Goal: Task Accomplishment & Management: Manage account settings

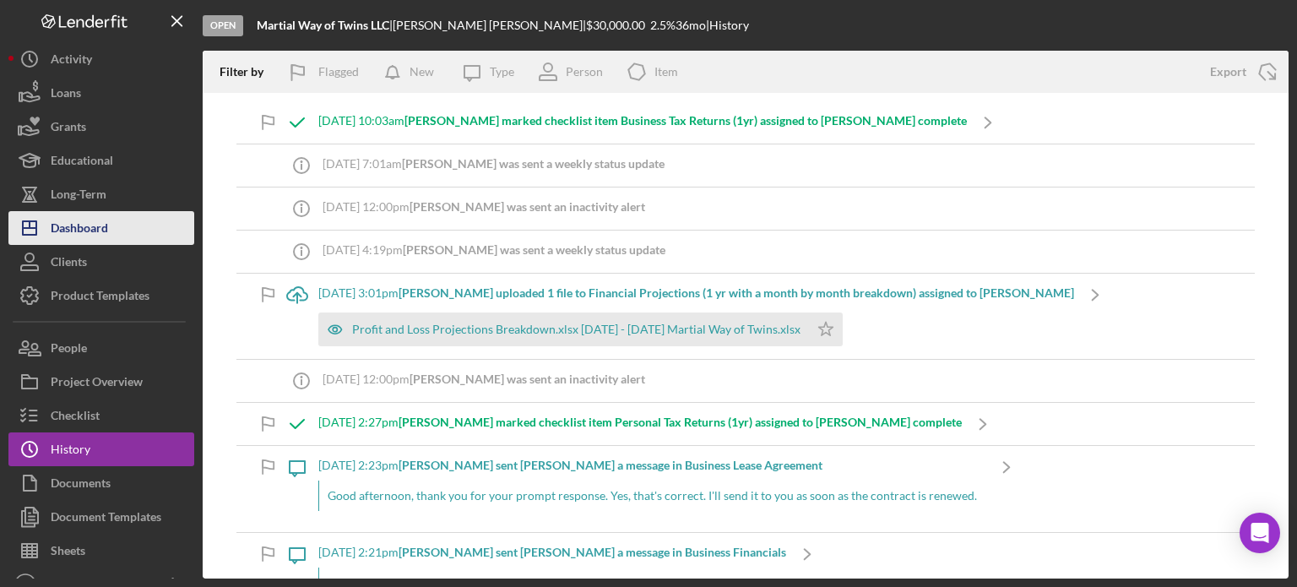
click at [95, 229] on div "Dashboard" at bounding box center [79, 230] width 57 height 38
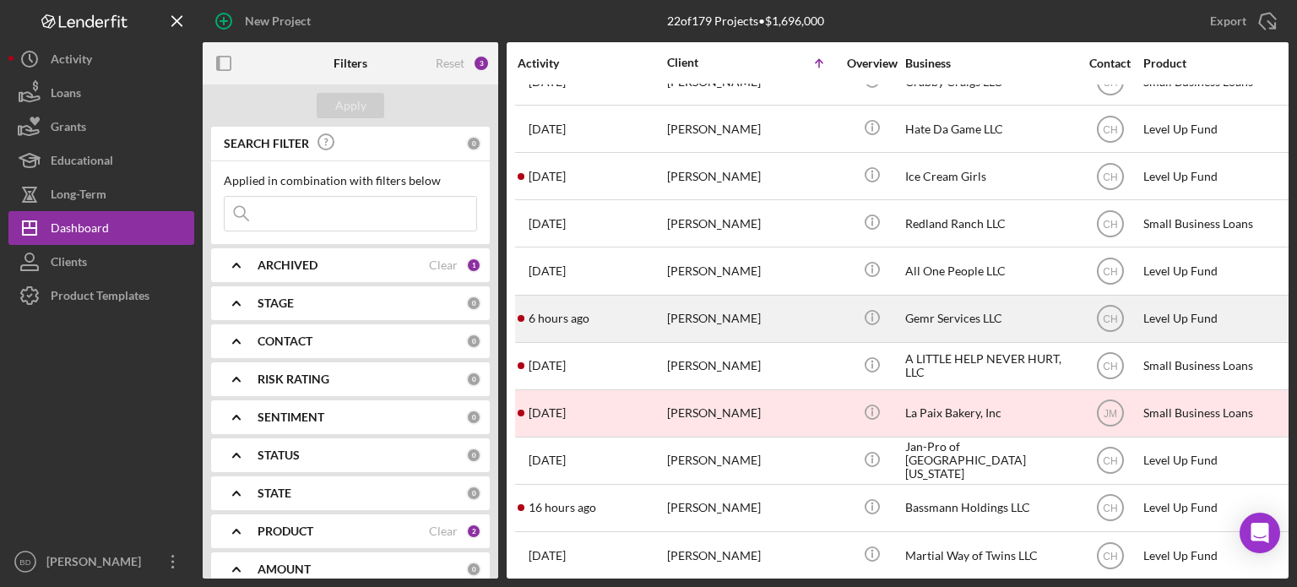
scroll to position [569, 0]
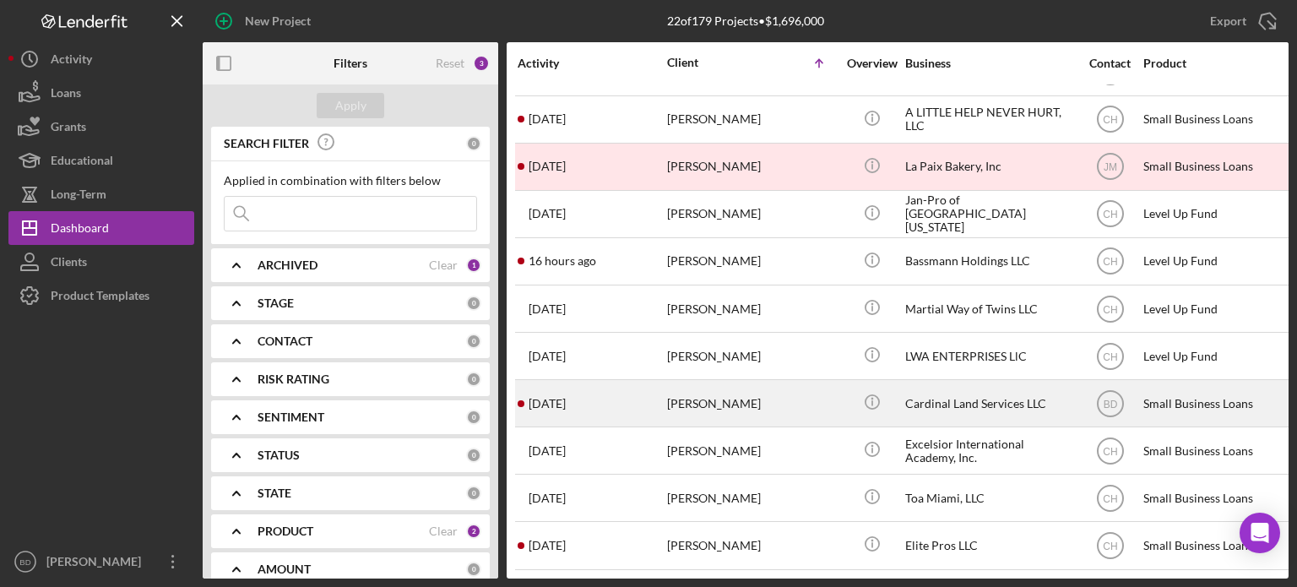
click at [931, 385] on div "Cardinal Land Services LLC" at bounding box center [989, 403] width 169 height 45
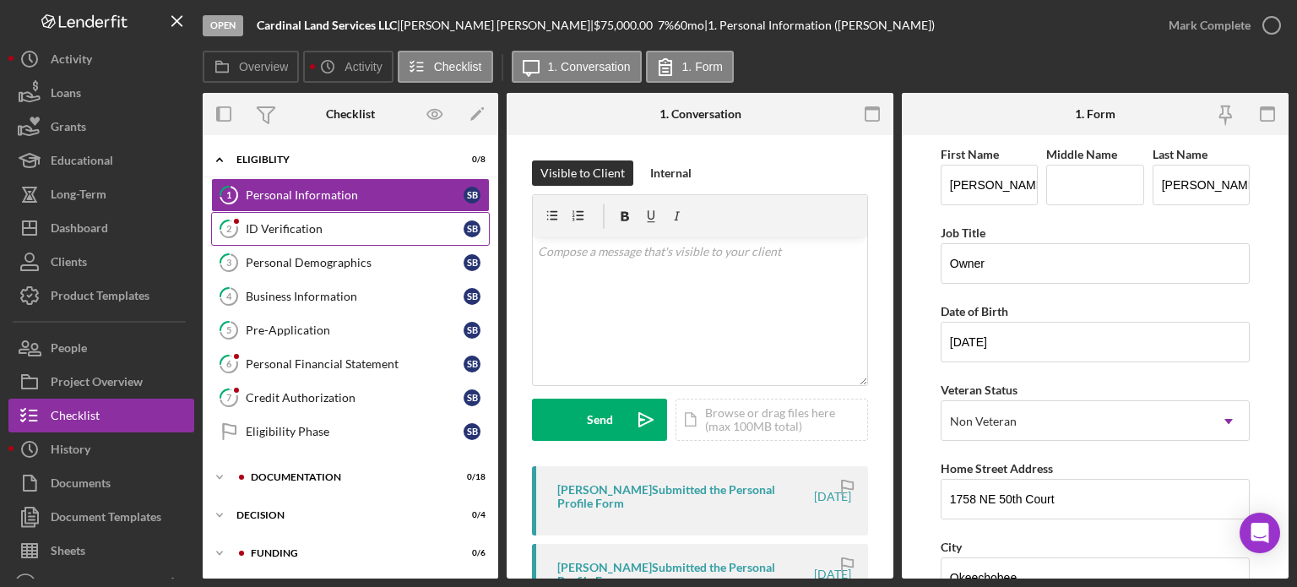
click at [313, 229] on div "ID Verification" at bounding box center [355, 229] width 218 height 14
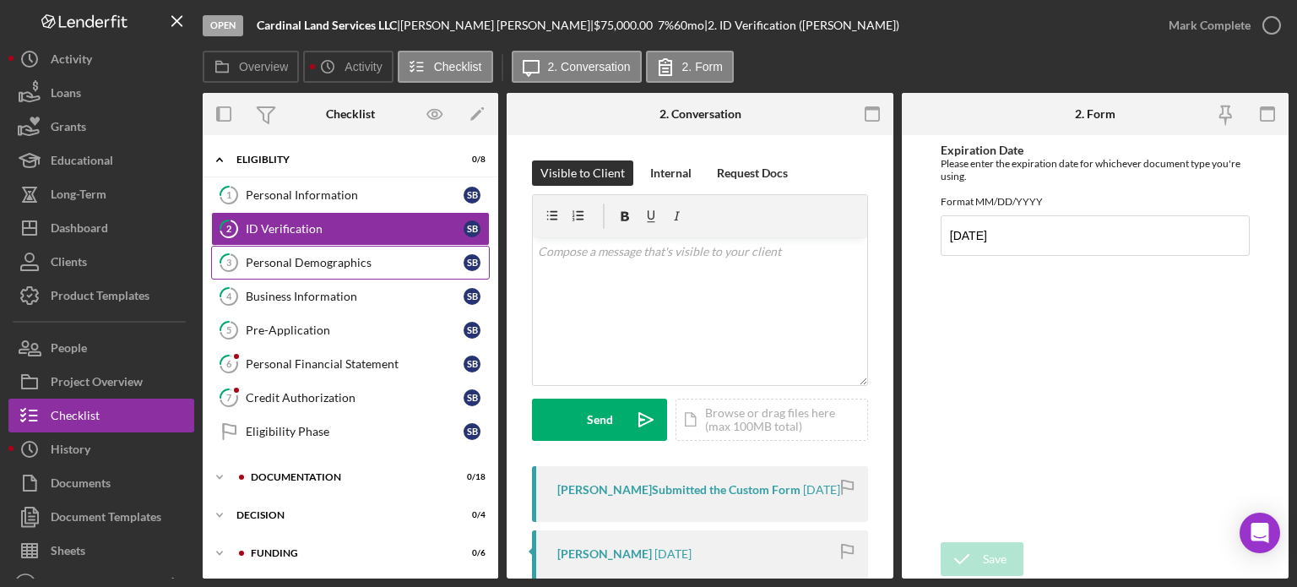
click at [328, 253] on link "3 Personal Demographics S B" at bounding box center [350, 263] width 279 height 34
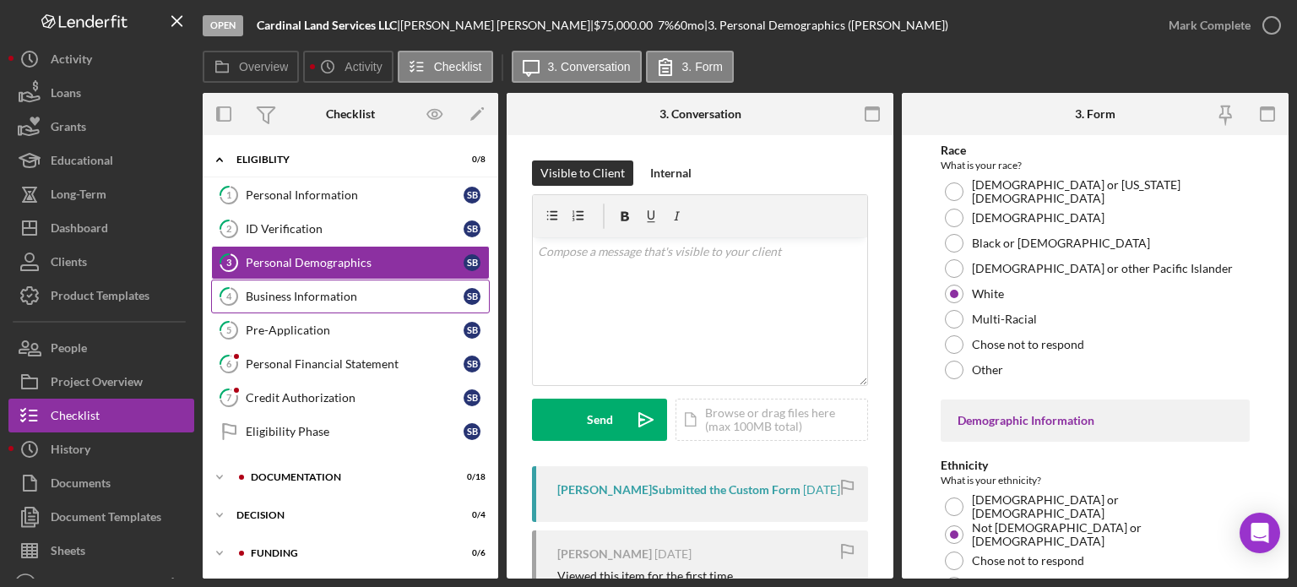
click at [277, 296] on div "Business Information" at bounding box center [355, 297] width 218 height 14
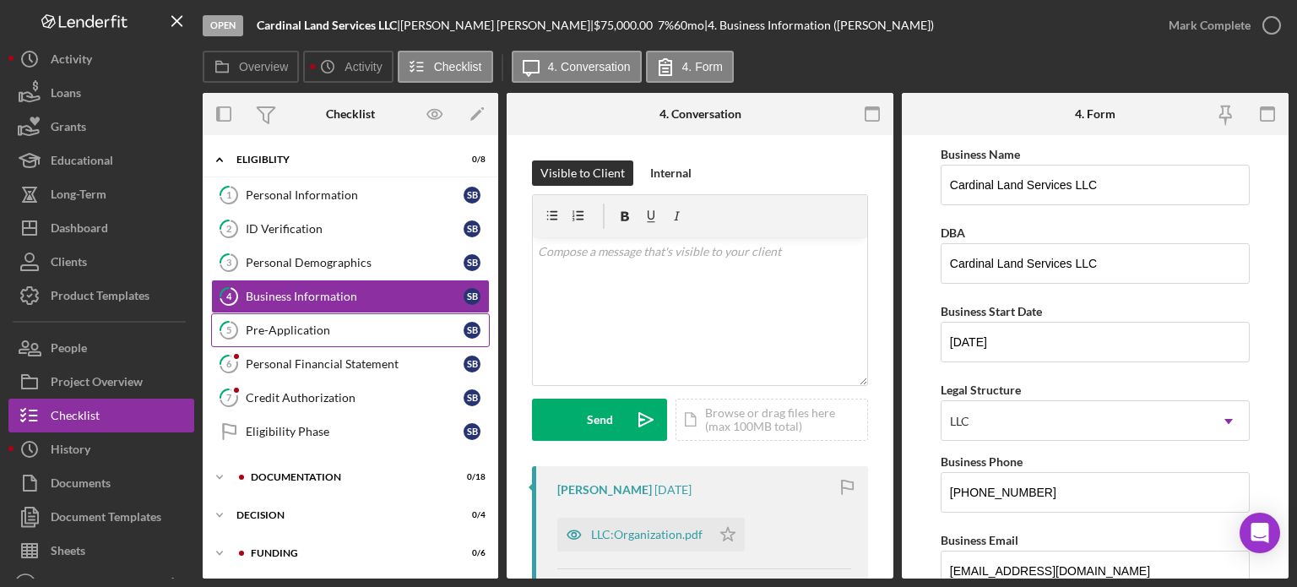
click at [274, 330] on div "Pre-Application" at bounding box center [355, 330] width 218 height 14
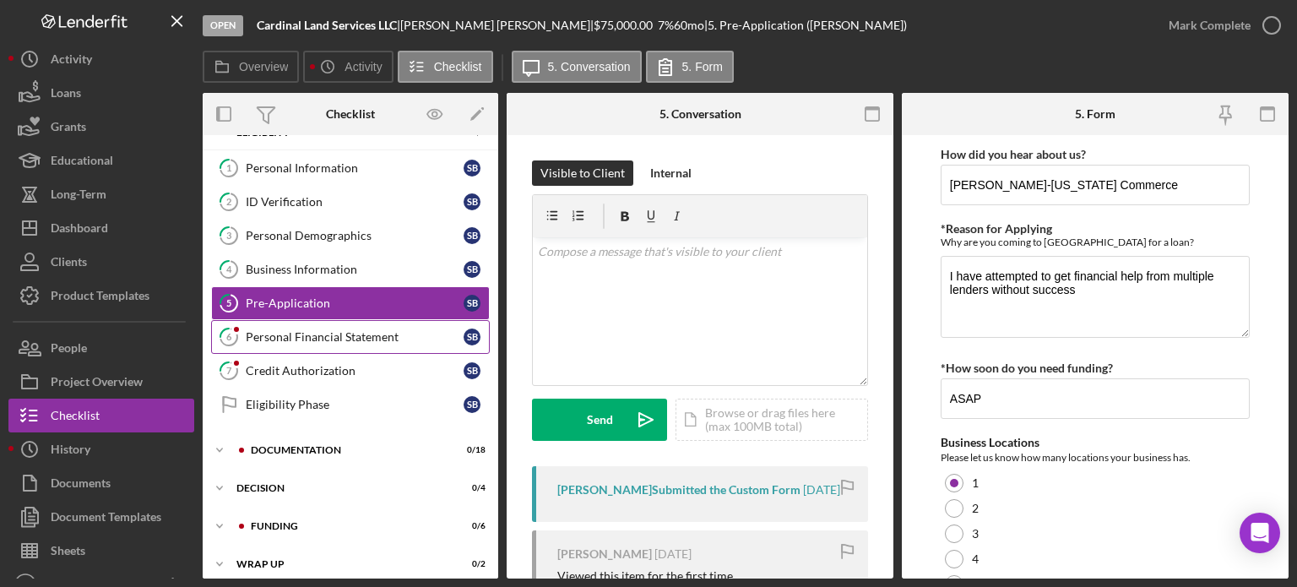
scroll to position [35, 0]
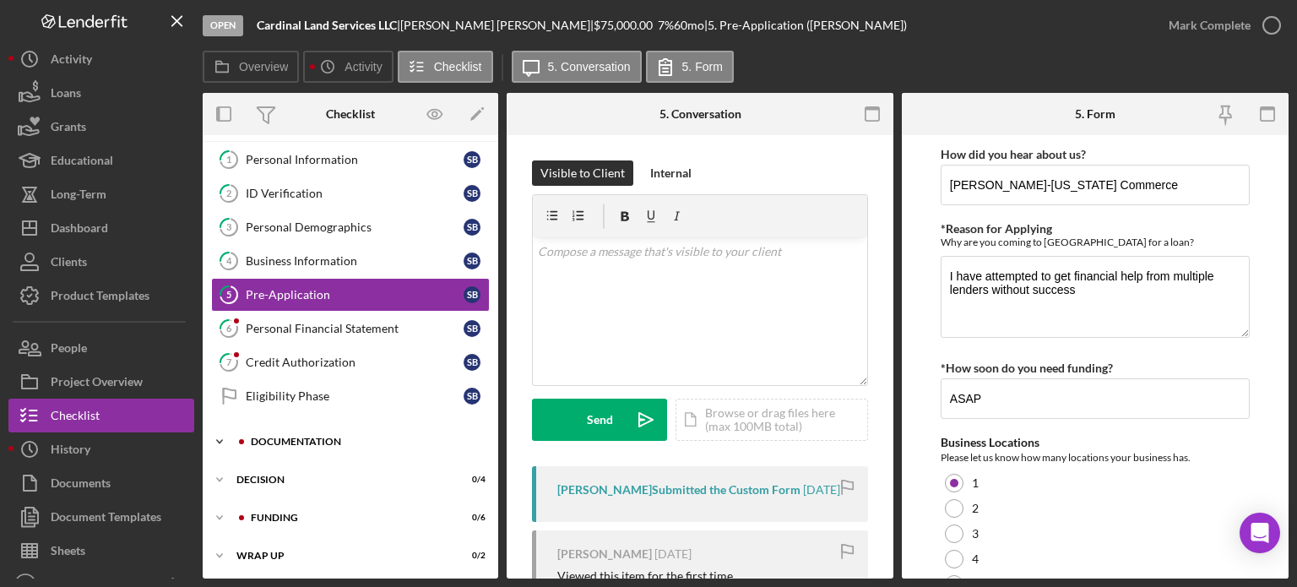
click at [269, 428] on div "Icon/Expander Documentation 0 / 18" at bounding box center [350, 442] width 295 height 34
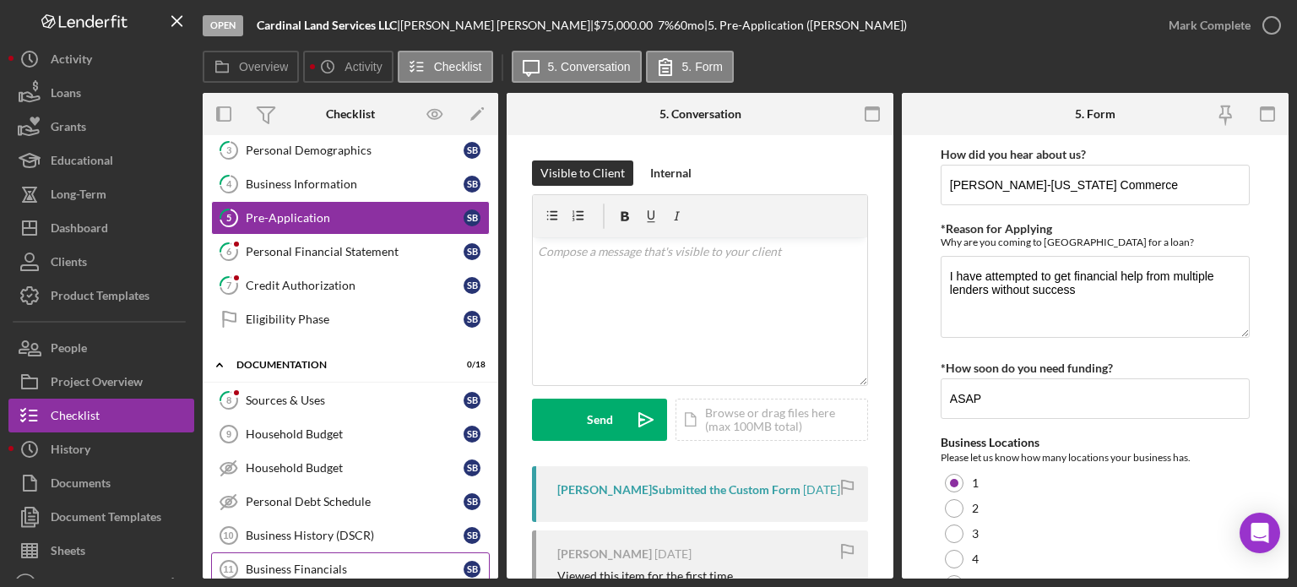
scroll to position [289, 0]
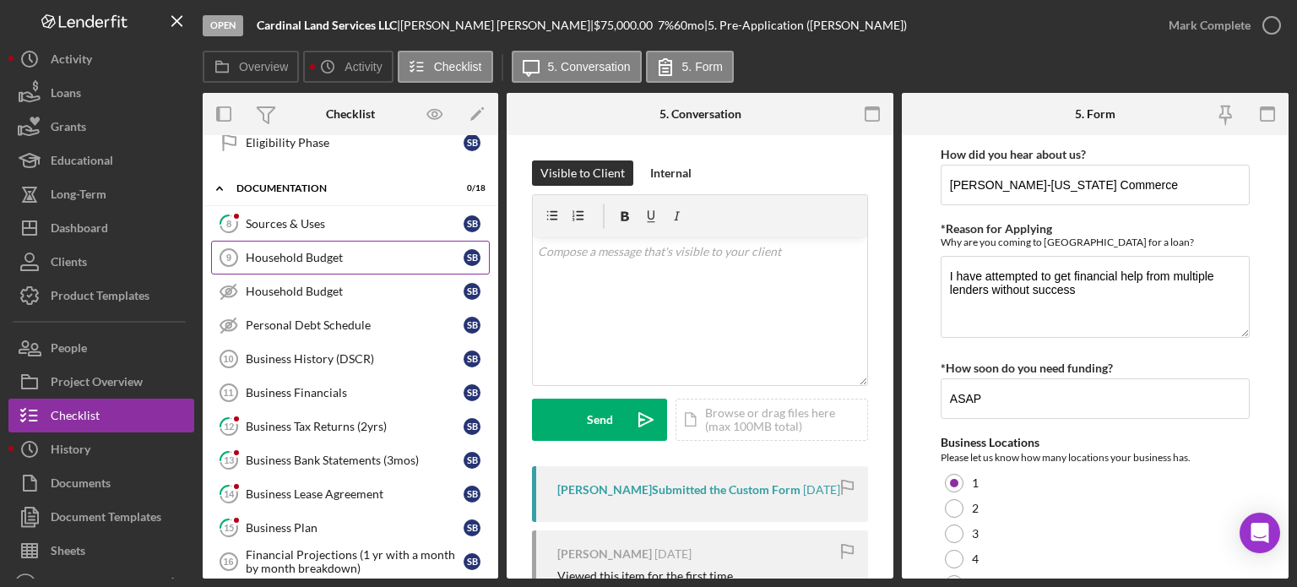
click at [290, 256] on div "Household Budget" at bounding box center [355, 258] width 218 height 14
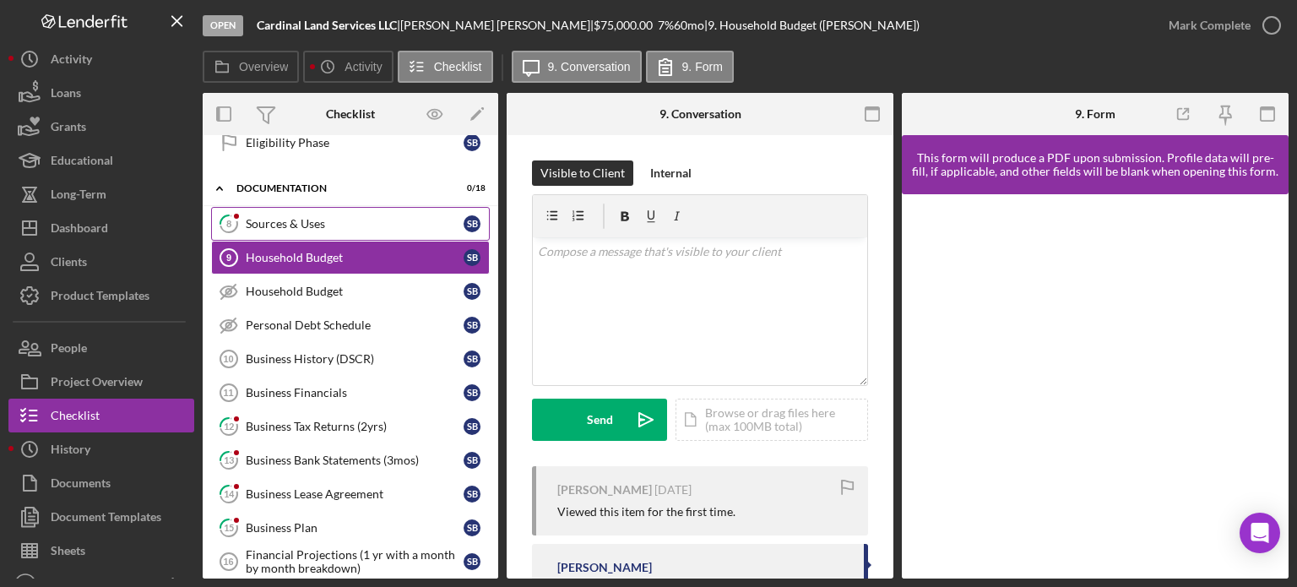
click at [301, 222] on div "Sources & Uses" at bounding box center [355, 224] width 218 height 14
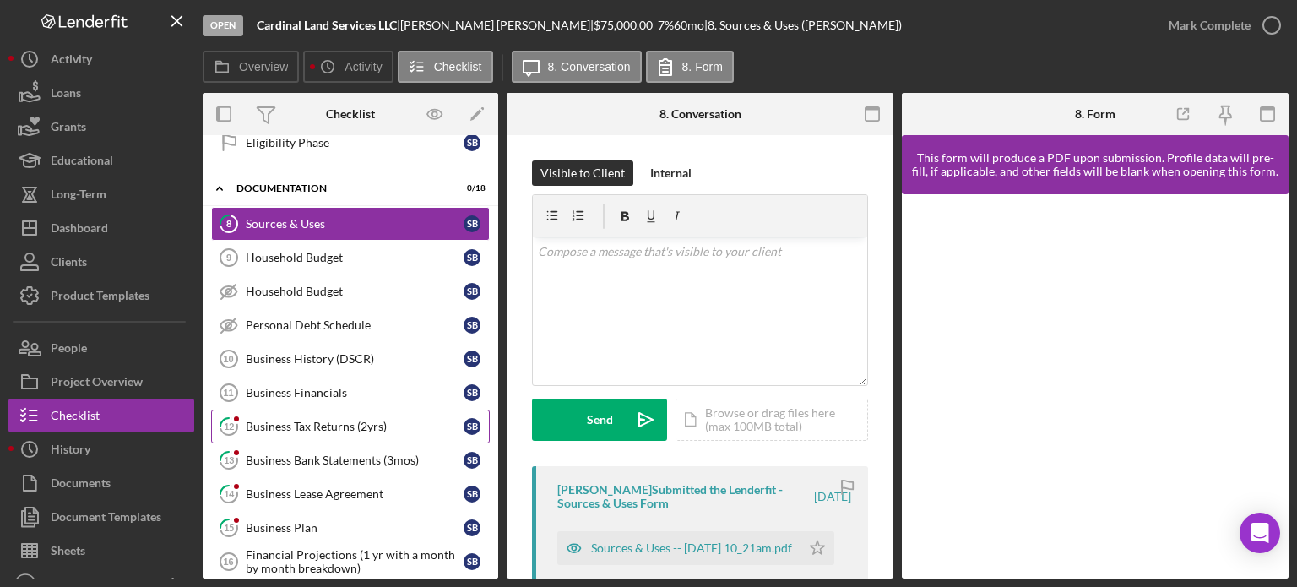
click at [312, 411] on link "12 Business Tax Returns (2yrs) S B" at bounding box center [350, 426] width 279 height 34
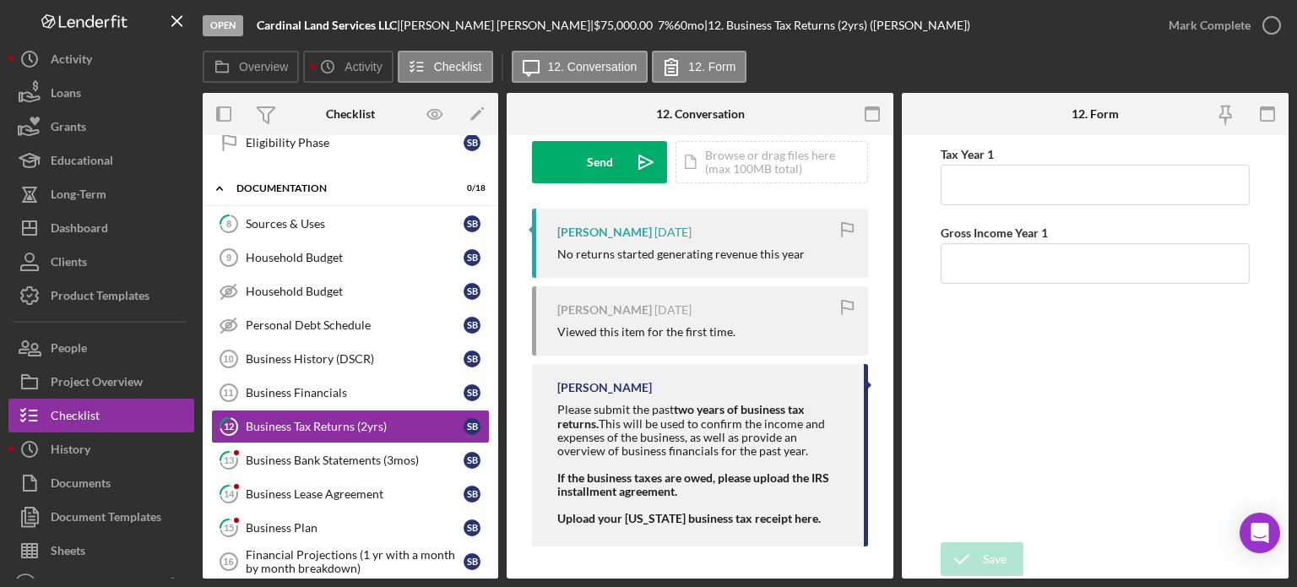
scroll to position [258, 0]
click at [285, 445] on link "13 Business Bank Statements (3mos) S B" at bounding box center [350, 460] width 279 height 34
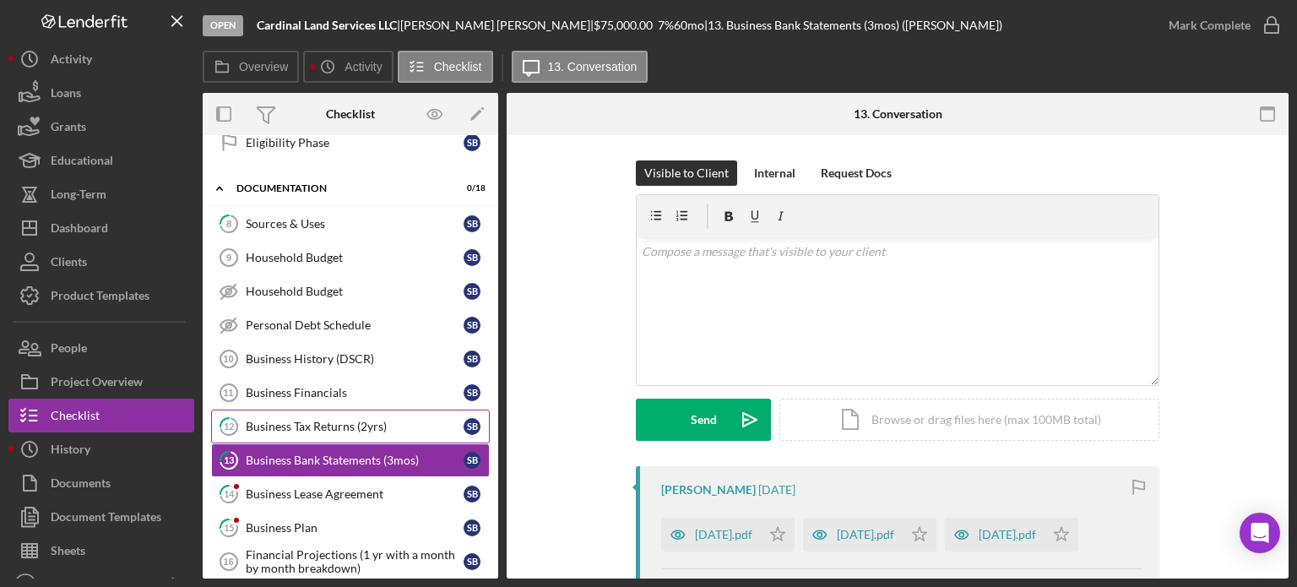
click at [304, 420] on div "Business Tax Returns (2yrs)" at bounding box center [355, 427] width 218 height 14
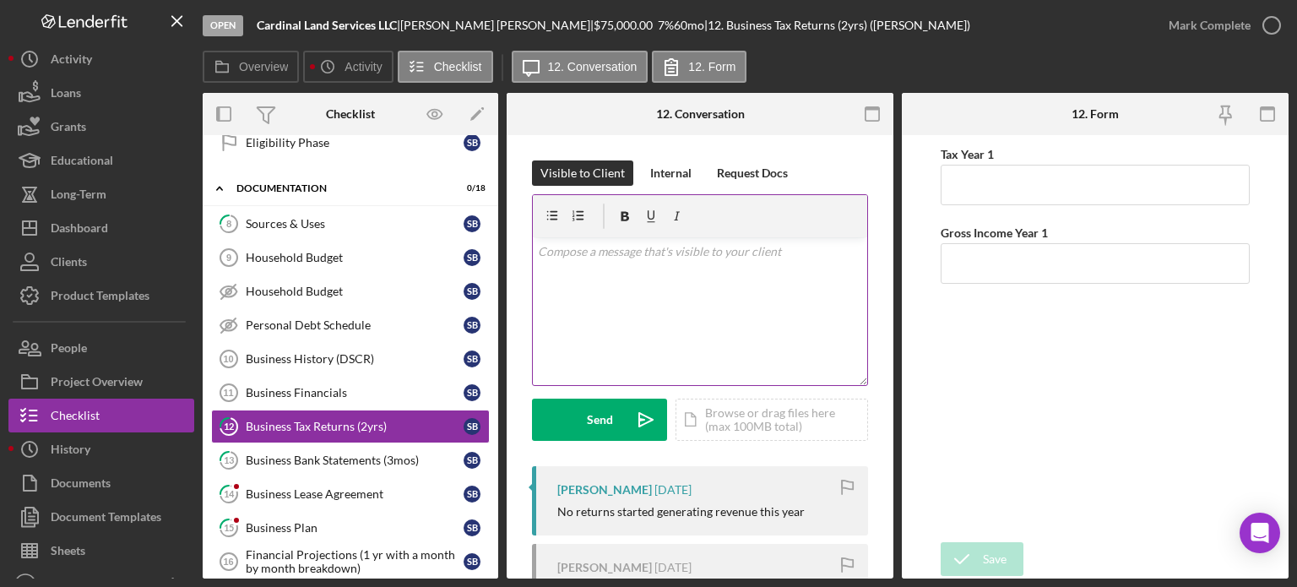
scroll to position [169, 0]
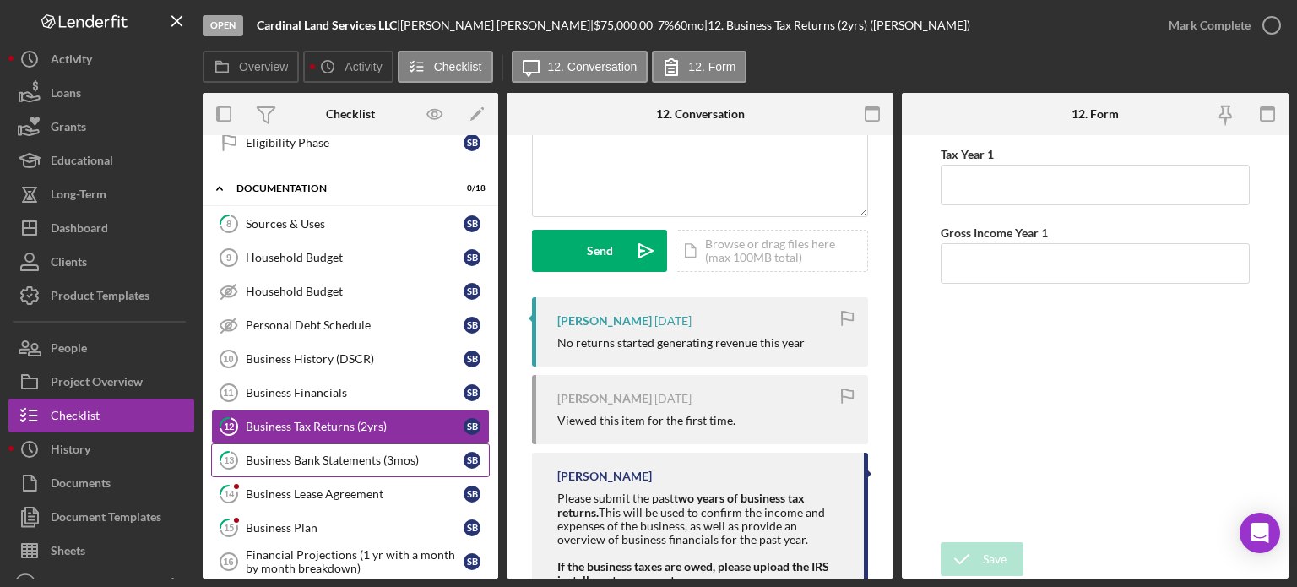
click at [274, 453] on div "Business Bank Statements (3mos)" at bounding box center [355, 460] width 218 height 14
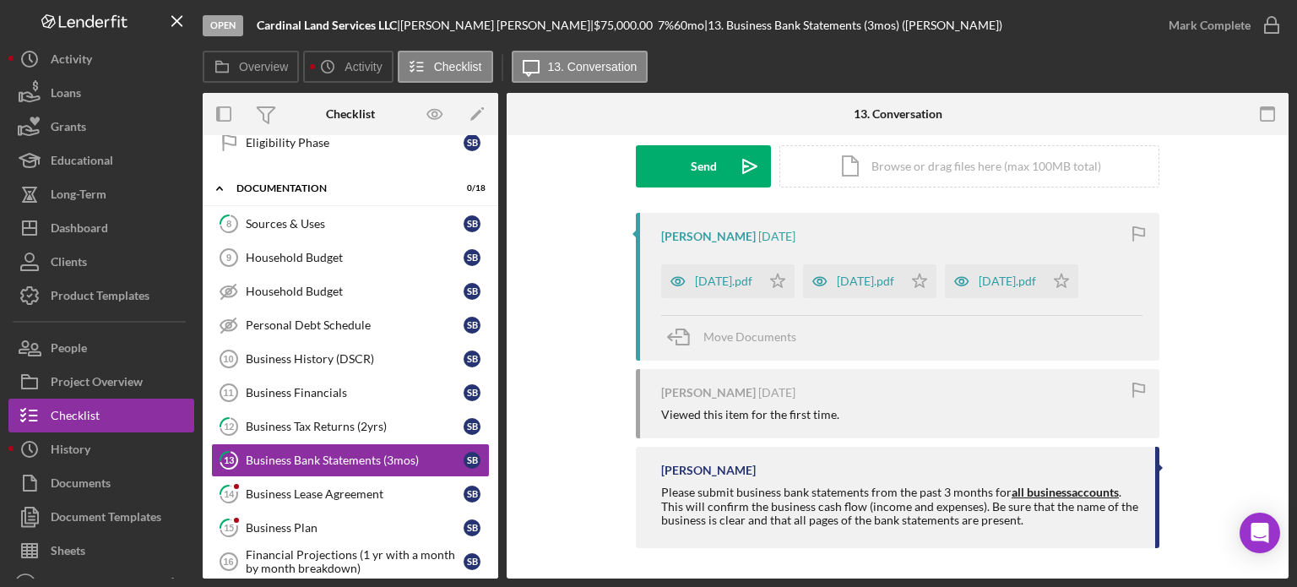
scroll to position [256, 0]
click at [324, 479] on link "14 Business Lease Agreement S B" at bounding box center [350, 494] width 279 height 34
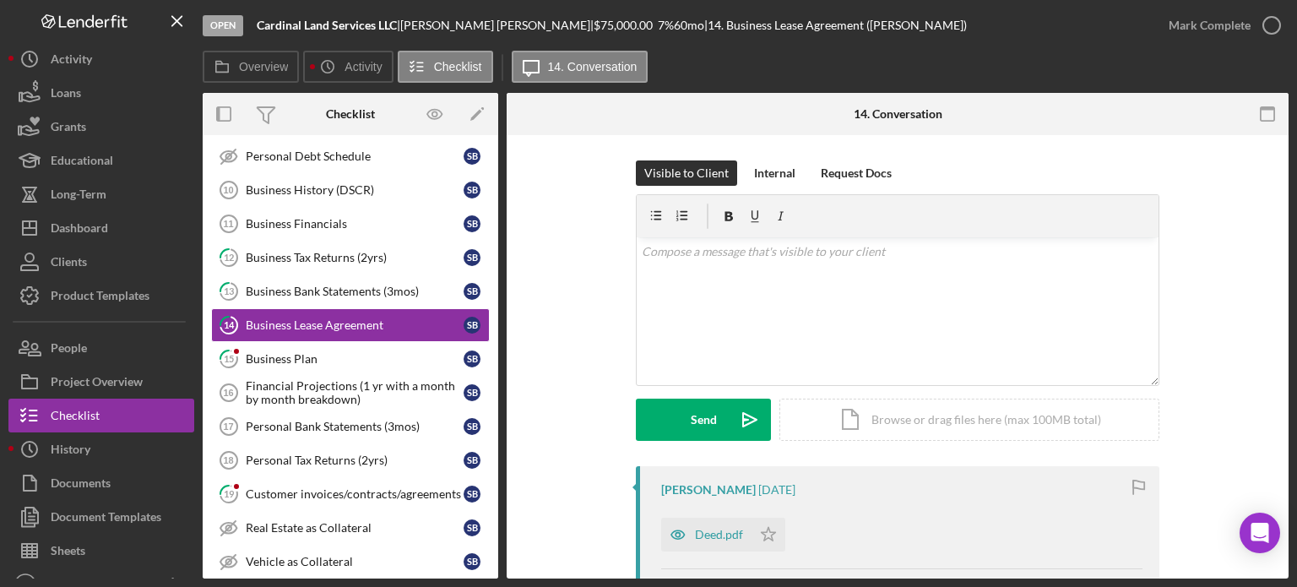
scroll to position [169, 0]
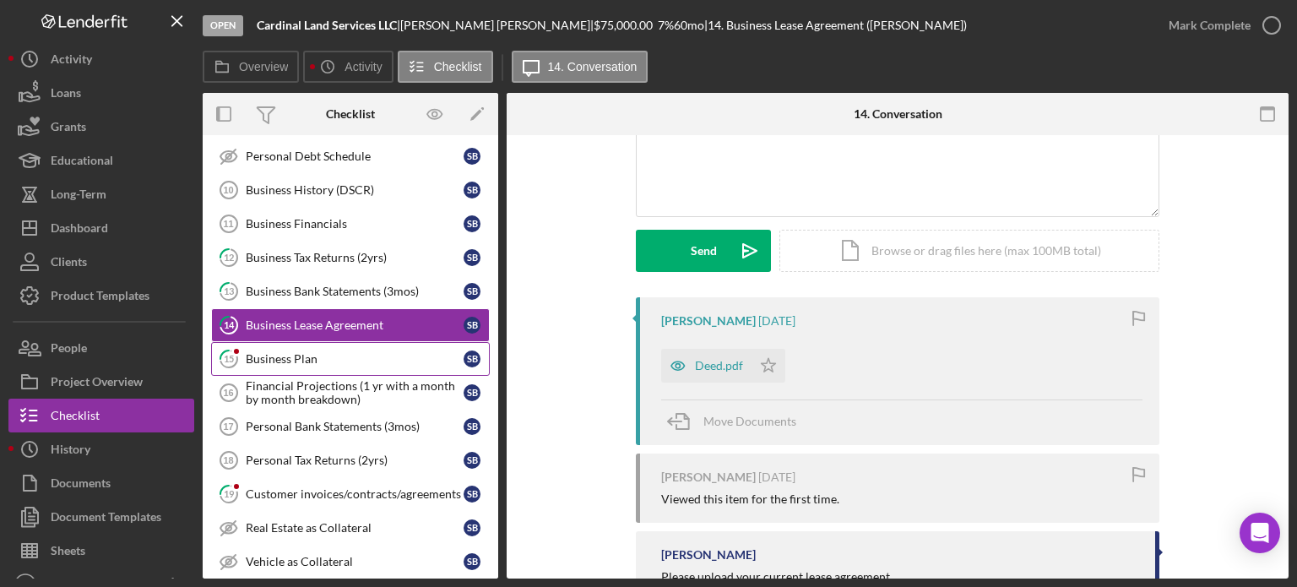
click at [307, 352] on div "Business Plan" at bounding box center [355, 359] width 218 height 14
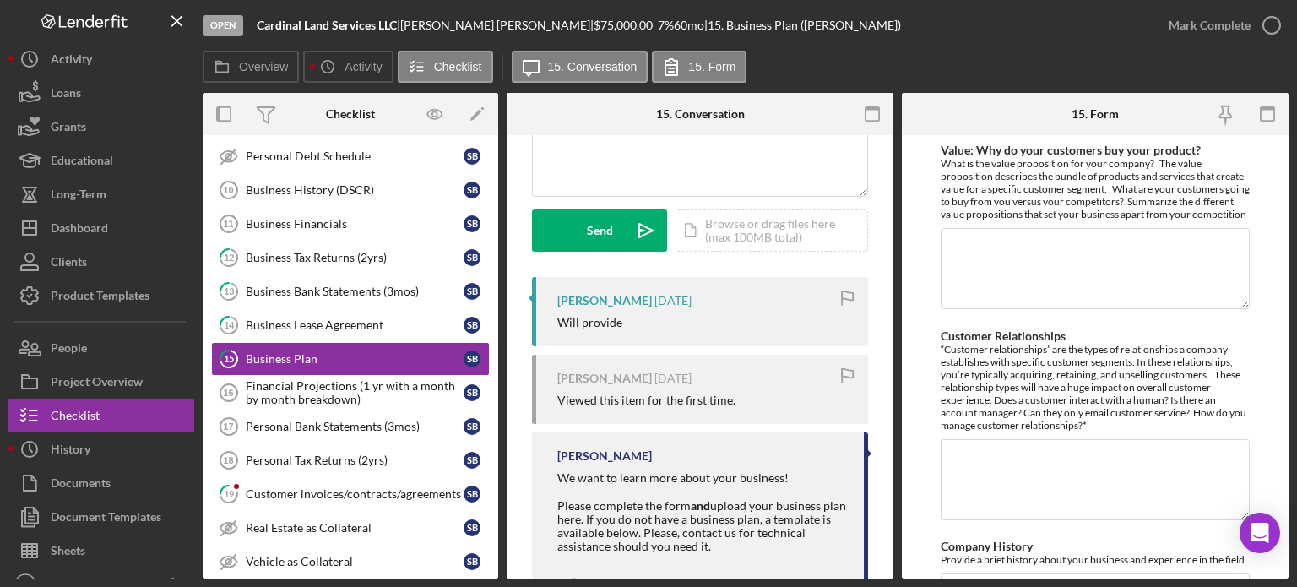
scroll to position [7, 0]
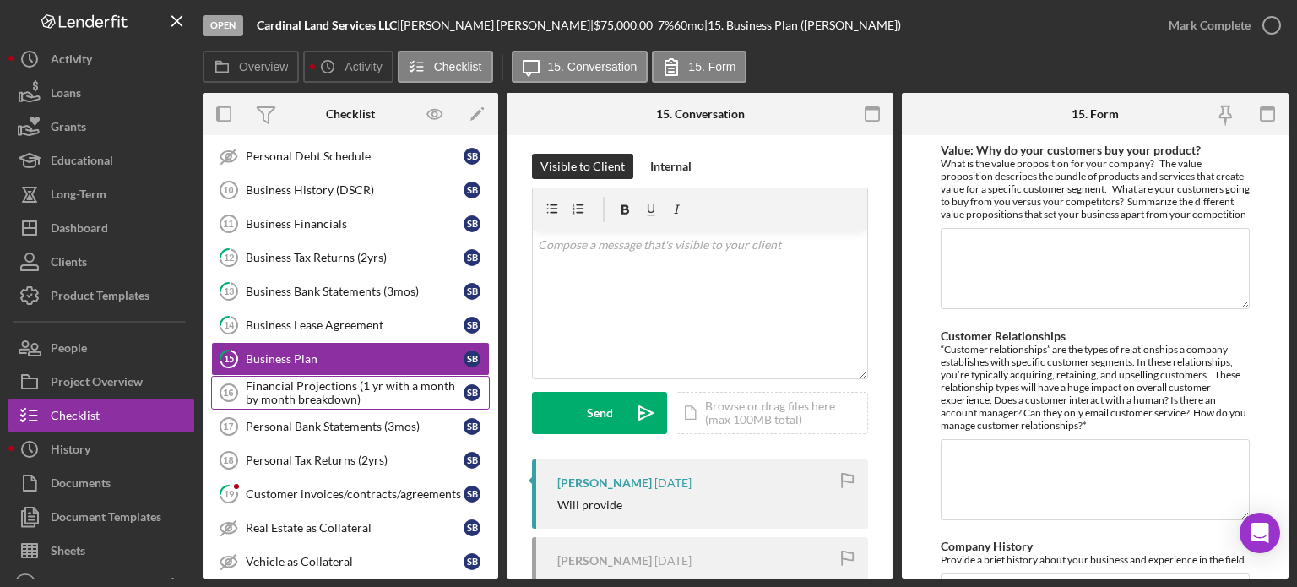
click at [306, 388] on div "Financial Projections (1 yr with a month by month breakdown)" at bounding box center [355, 392] width 218 height 27
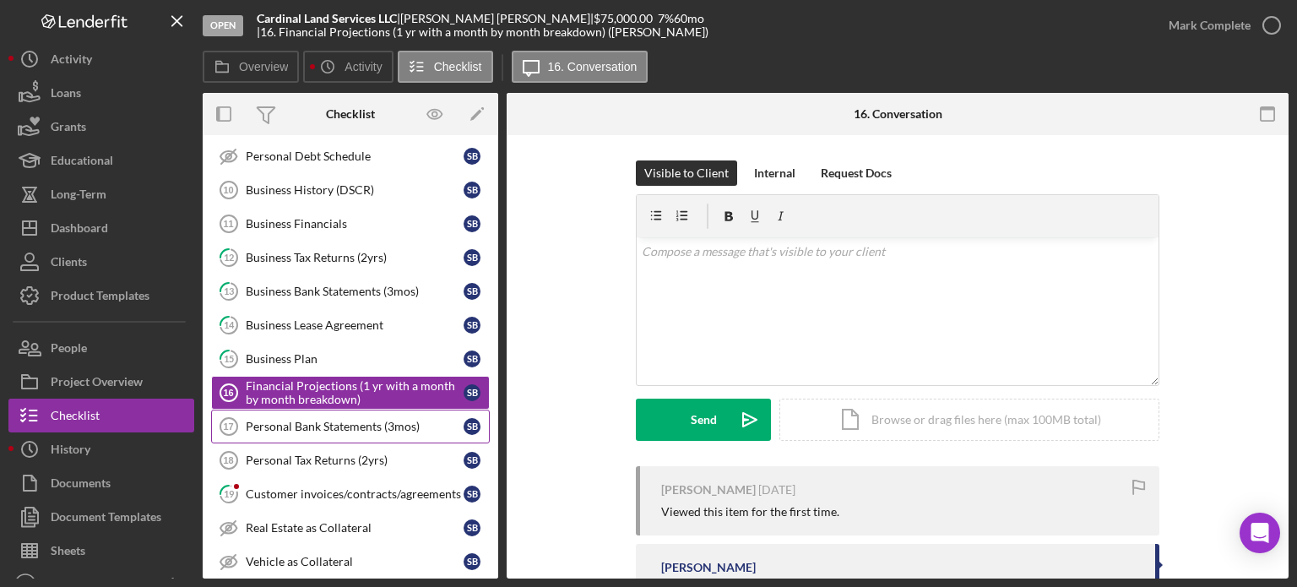
click at [340, 420] on div "Personal Bank Statements (3mos)" at bounding box center [355, 427] width 218 height 14
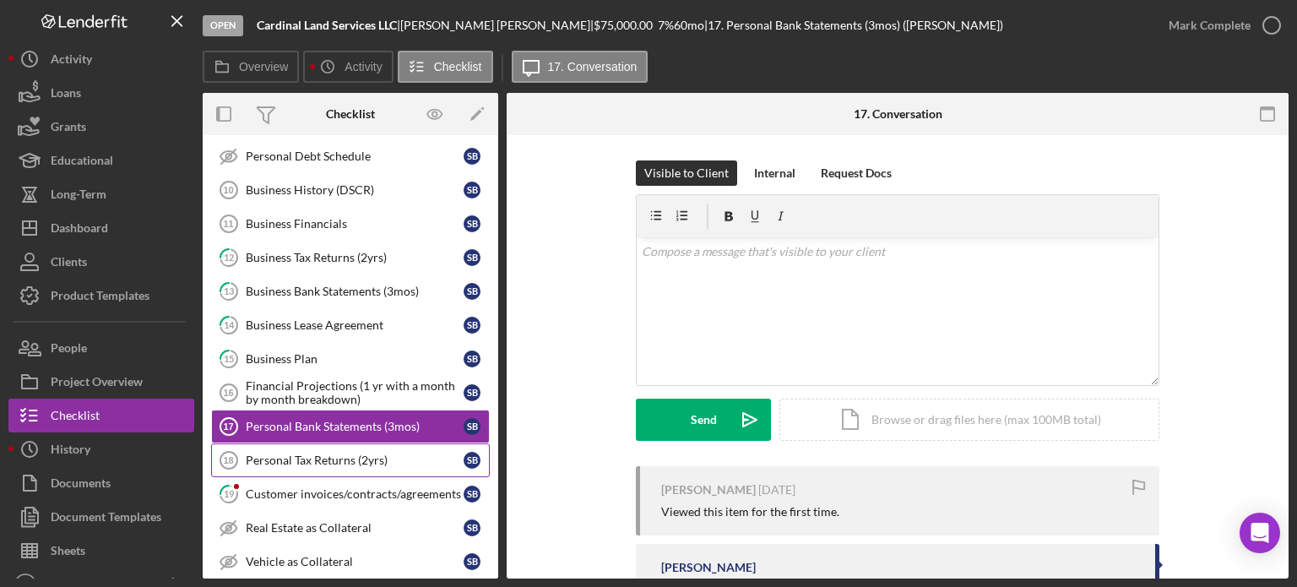
click at [315, 458] on div "Personal Tax Returns (2yrs)" at bounding box center [355, 460] width 218 height 14
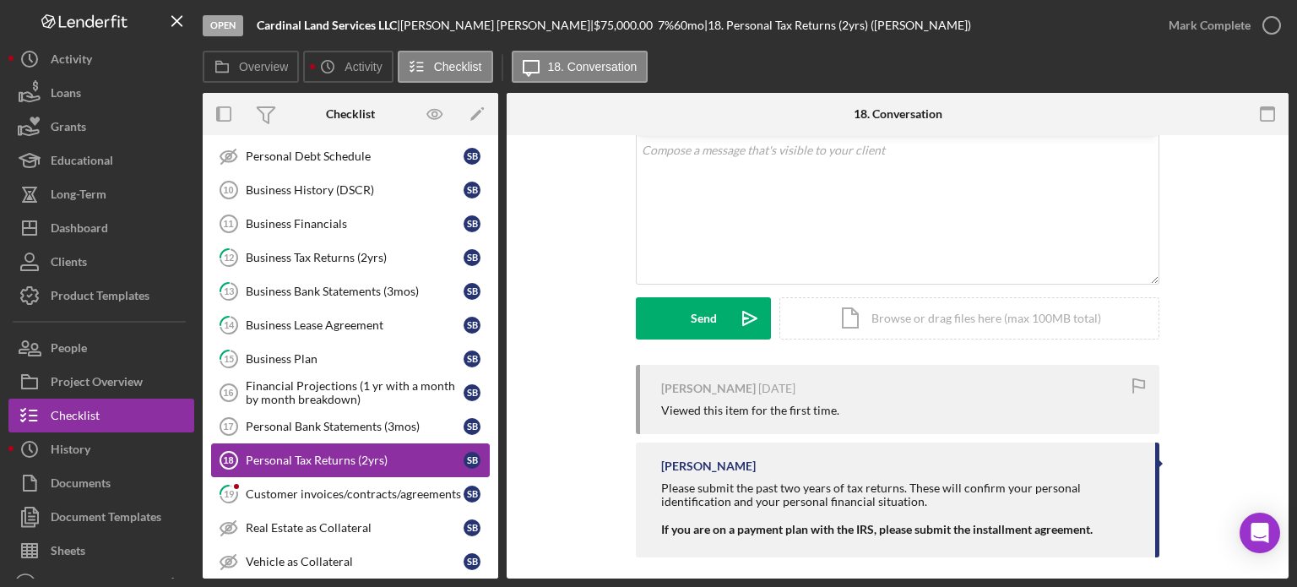
scroll to position [112, 0]
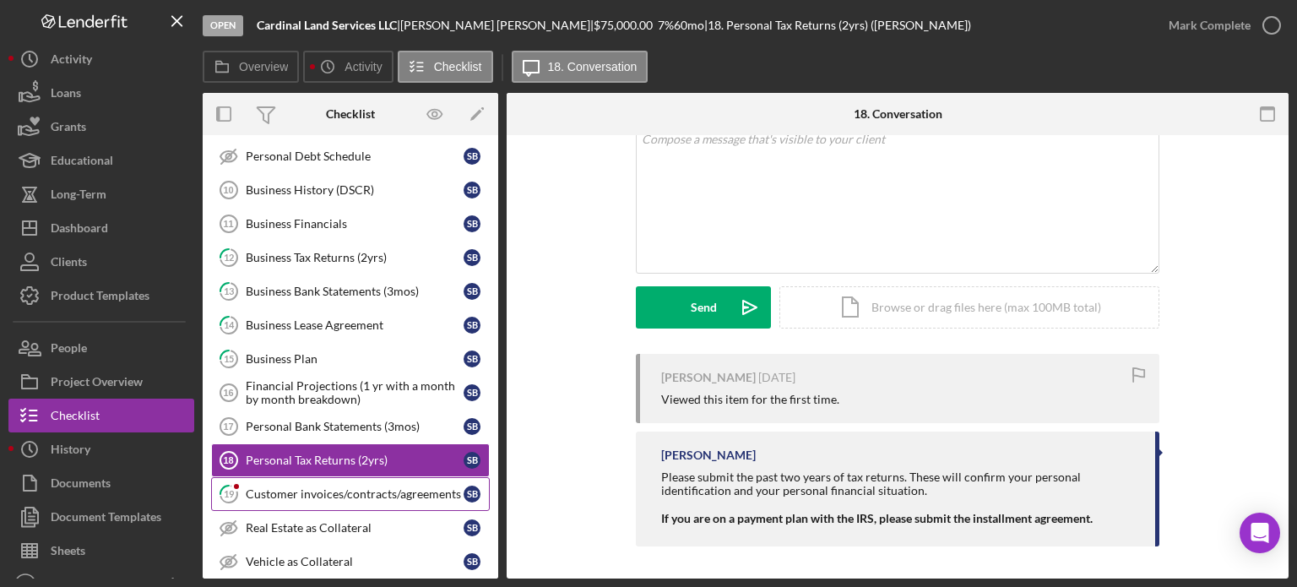
click at [272, 487] on div "Customer invoices/contracts/agreements" at bounding box center [355, 494] width 218 height 14
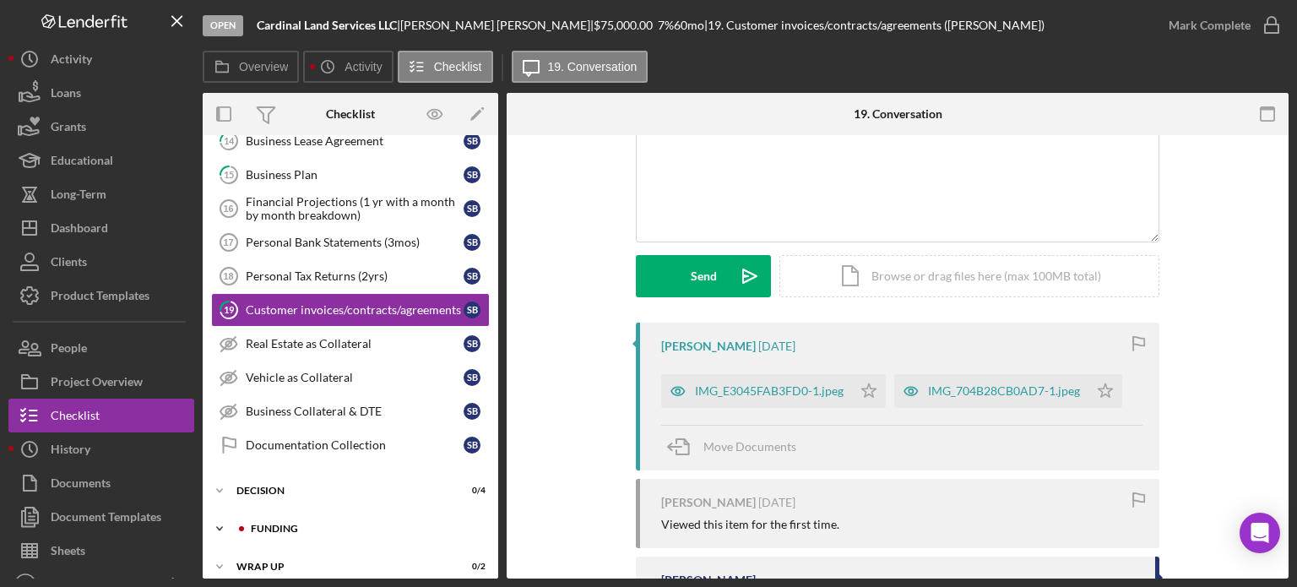
scroll to position [646, 0]
